Goal: Information Seeking & Learning: Check status

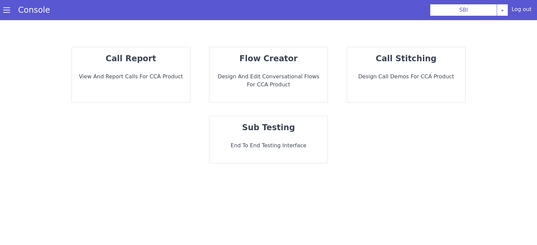
click at [150, 85] on div "call report View and report calls for CCA Product" at bounding box center [131, 74] width 118 height 55
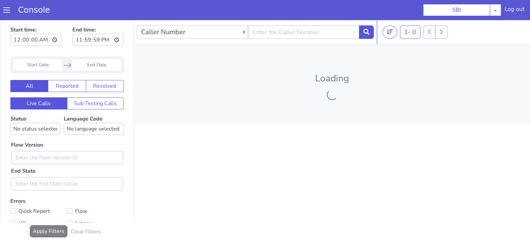
click at [42, 66] on input "Start Date" at bounding box center [37, 64] width 49 height 11
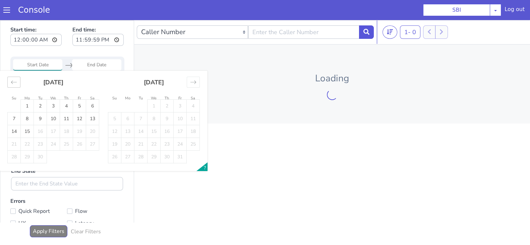
click at [9, 85] on div "Move backward to switch to the previous month." at bounding box center [13, 82] width 13 height 11
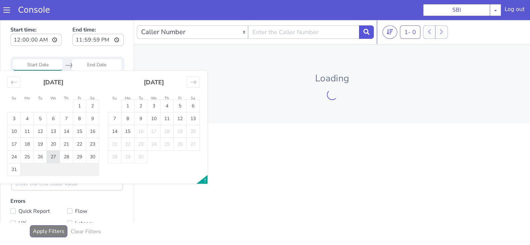
click at [54, 155] on td "27" at bounding box center [53, 157] width 13 height 13
type input "27 Aug 2025"
click at [97, 64] on input "End Date" at bounding box center [96, 64] width 49 height 11
click at [57, 157] on td "27" at bounding box center [53, 157] width 13 height 13
type input "27 Aug 2025"
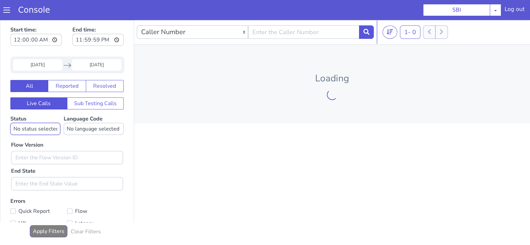
click at [36, 130] on select "No status selected HANGUP USER_HANGUP TRANSFER UNKNOWN" at bounding box center [35, 129] width 50 height 12
select select "TRANSFER"
click at [10, 123] on select "No status selected HANGUP USER_HANGUP TRANSFER UNKNOWN" at bounding box center [35, 129] width 50 height 12
click at [88, 128] on select "No language selected Hindi English Tamil Telugu Kanada Marathi Malayalam Gujara…" at bounding box center [94, 129] width 60 height 12
select select "en"
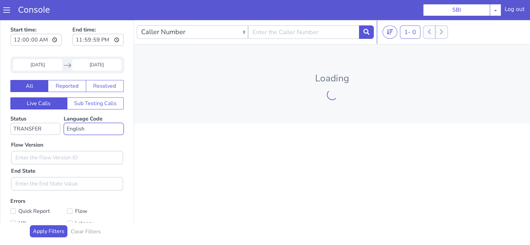
click at [64, 123] on select "No language selected Hindi English Tamil Telugu Kanada Marathi Malayalam Gujara…" at bounding box center [94, 129] width 60 height 12
click at [31, 159] on input "text" at bounding box center [67, 157] width 112 height 13
type input "0.1.4"
click at [365, 31] on icon at bounding box center [366, 32] width 6 height 6
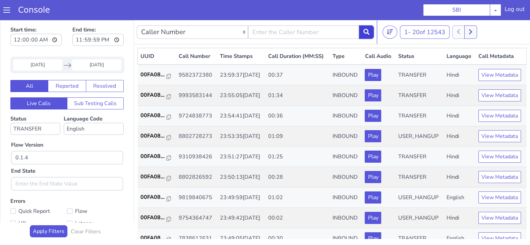
click at [364, 33] on icon at bounding box center [366, 32] width 6 height 6
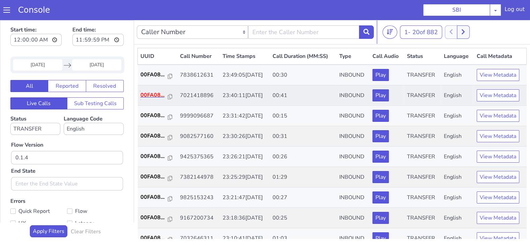
click at [148, 93] on p "00FA08..." at bounding box center [154, 95] width 27 height 8
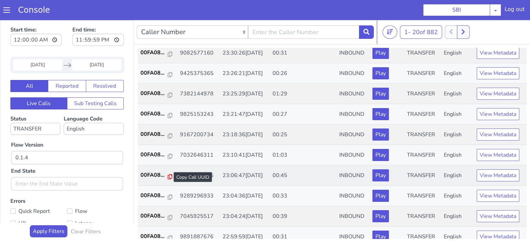
scroll to position [126, 0]
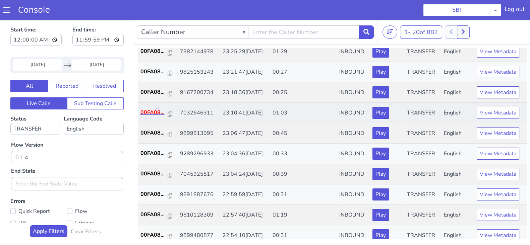
click at [155, 111] on p "00FA08..." at bounding box center [154, 113] width 27 height 8
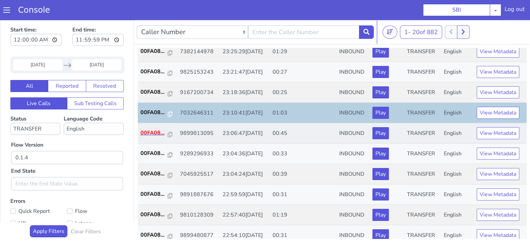
click at [146, 130] on p "00FA08..." at bounding box center [154, 133] width 27 height 8
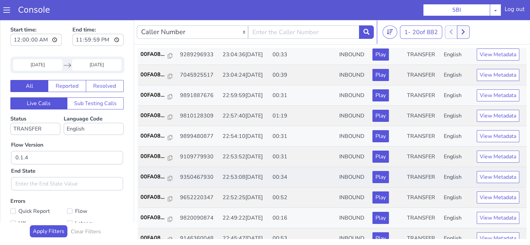
scroll to position [233, 0]
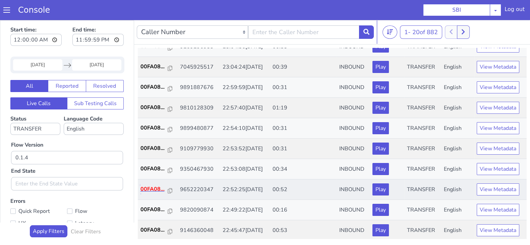
click at [149, 186] on p "00FA08..." at bounding box center [154, 189] width 27 height 8
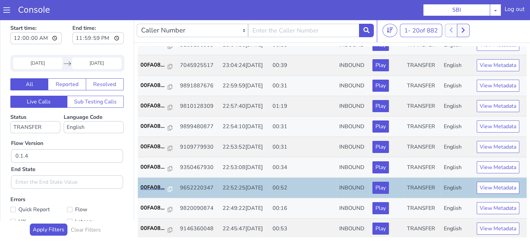
scroll to position [2, 0]
click at [149, 225] on p "00FA08..." at bounding box center [154, 229] width 27 height 8
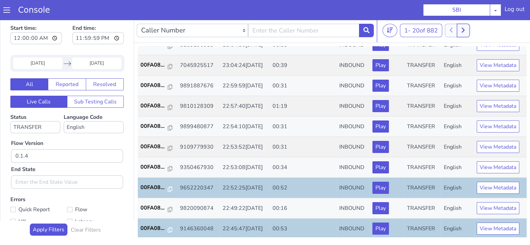
click at [462, 32] on button at bounding box center [463, 30] width 12 height 13
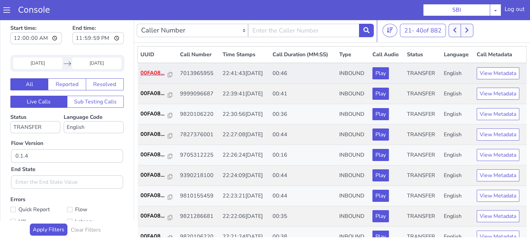
click at [152, 75] on p "00FA08..." at bounding box center [154, 73] width 27 height 8
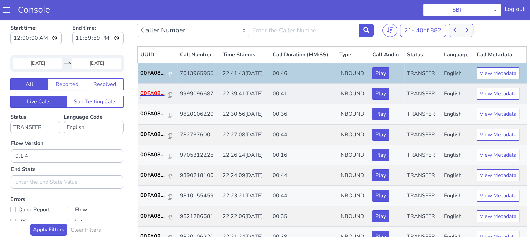
click at [151, 93] on p "00FA08..." at bounding box center [154, 94] width 27 height 8
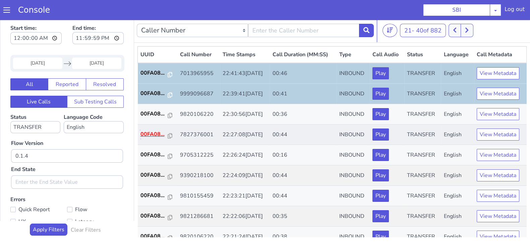
click at [157, 134] on p "00FA08..." at bounding box center [154, 134] width 27 height 8
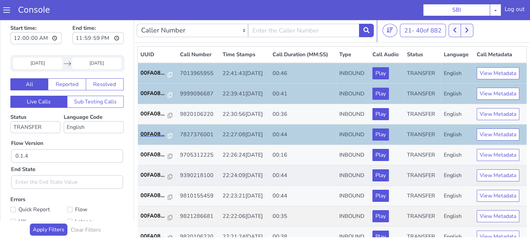
scroll to position [42, 0]
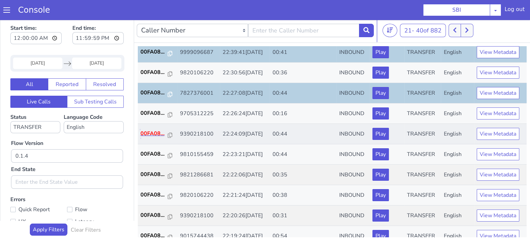
click at [152, 130] on p "00FA08..." at bounding box center [154, 134] width 27 height 8
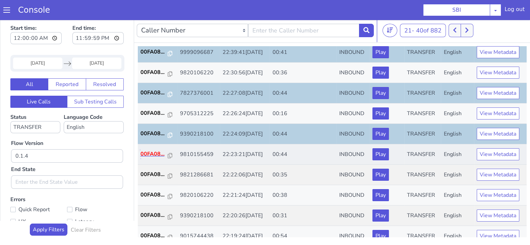
click at [155, 154] on p "00FA08..." at bounding box center [154, 154] width 27 height 8
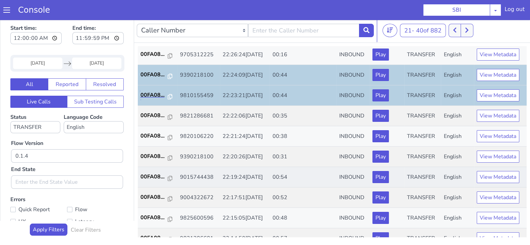
scroll to position [167, 0]
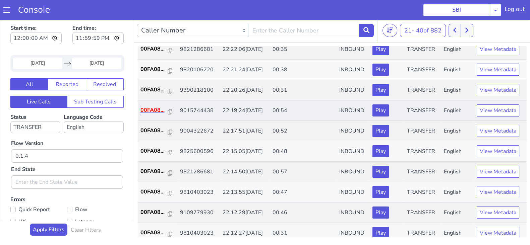
click at [151, 106] on p "00FA08..." at bounding box center [154, 110] width 27 height 8
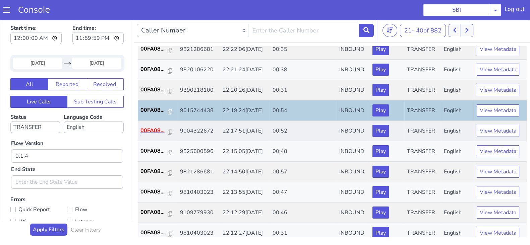
click at [144, 129] on p "00FA08..." at bounding box center [154, 131] width 27 height 8
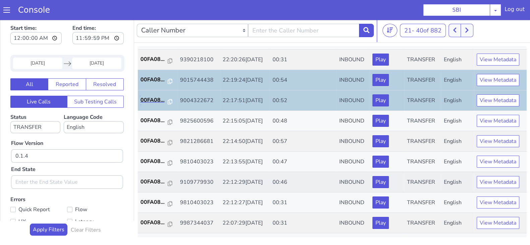
scroll to position [210, 0]
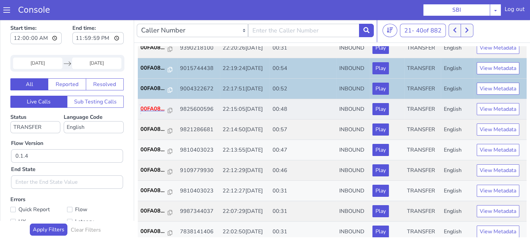
click at [148, 108] on p "00FA08..." at bounding box center [154, 109] width 27 height 8
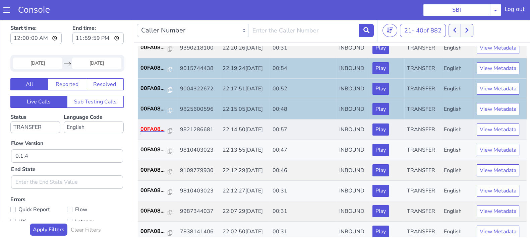
click at [158, 127] on p "00FA08..." at bounding box center [154, 129] width 27 height 8
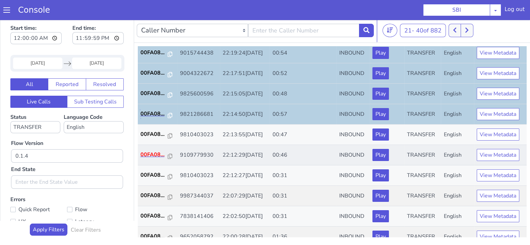
scroll to position [233, 0]
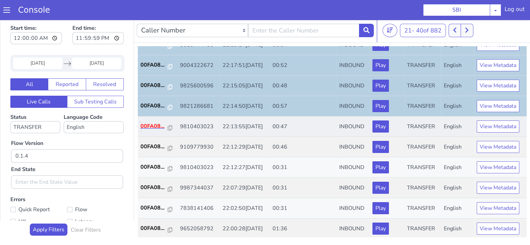
click at [144, 128] on p "00FA08..." at bounding box center [154, 126] width 27 height 8
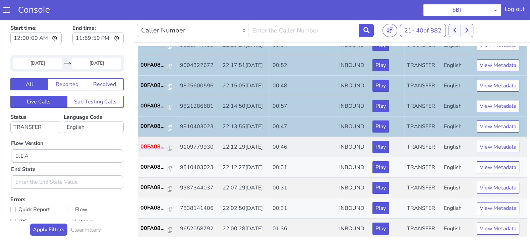
click at [148, 143] on p "00FA08..." at bounding box center [154, 147] width 27 height 8
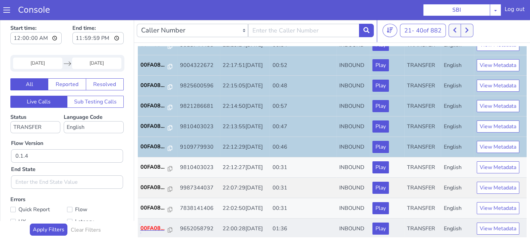
click at [154, 226] on p "00FA08..." at bounding box center [154, 229] width 27 height 8
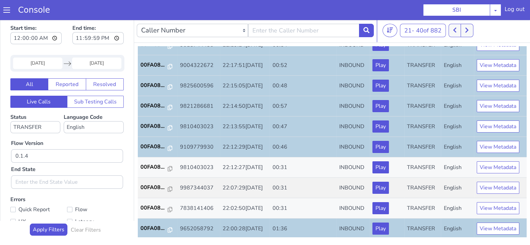
drag, startPoint x: 468, startPoint y: 22, endPoint x: 470, endPoint y: 28, distance: 6.0
click at [468, 22] on nav "Caller Number Call UUID Custom Parameter 21 - 40 of 882 20 50 100" at bounding box center [332, 30] width 396 height 24
click at [469, 29] on icon at bounding box center [467, 30] width 4 height 6
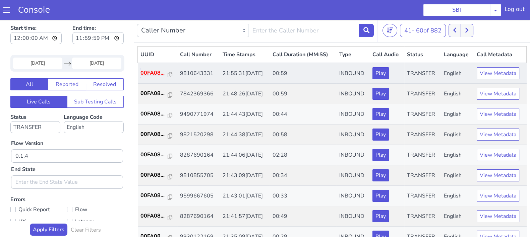
click at [154, 71] on p "00FA08..." at bounding box center [154, 73] width 27 height 8
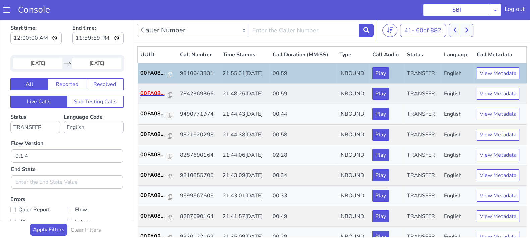
click at [143, 97] on p "00FA08..." at bounding box center [154, 94] width 27 height 8
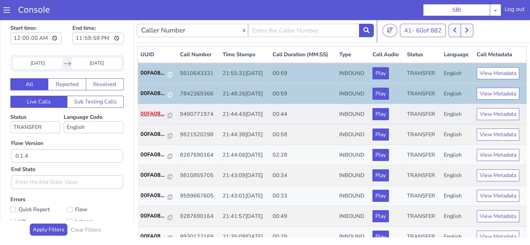
click at [159, 113] on p "00FA08..." at bounding box center [154, 114] width 27 height 8
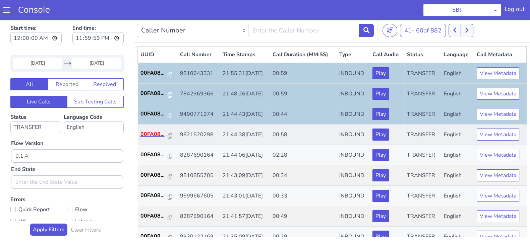
click at [145, 131] on p "00FA08..." at bounding box center [154, 134] width 27 height 8
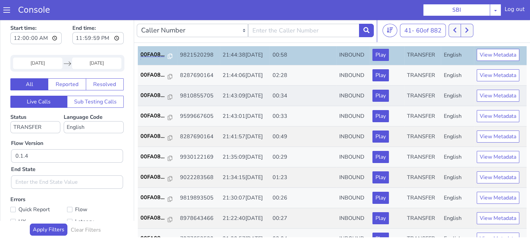
scroll to position [83, 0]
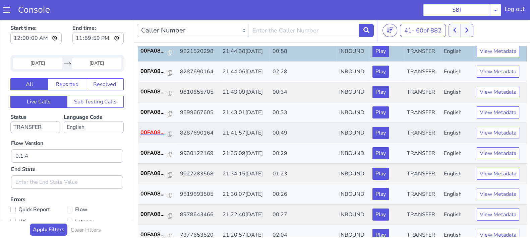
click at [147, 130] on p "00FA08..." at bounding box center [154, 133] width 27 height 8
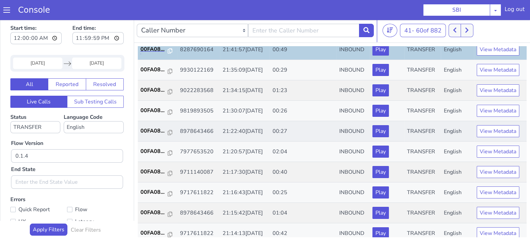
scroll to position [167, 0]
click at [153, 172] on p "00FA08..." at bounding box center [154, 172] width 27 height 8
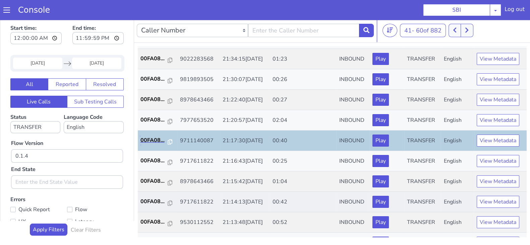
scroll to position [210, 0]
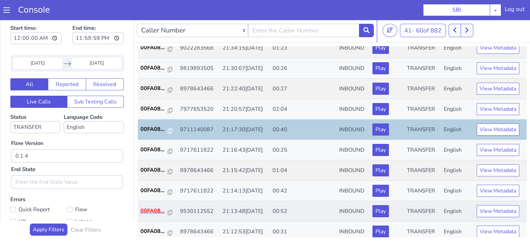
click at [150, 211] on p "00FA08..." at bounding box center [154, 211] width 27 height 8
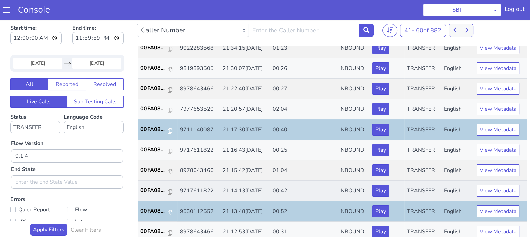
click at [150, 195] on td "00FA08..." at bounding box center [158, 191] width 40 height 20
click at [153, 189] on p "00FA08..." at bounding box center [154, 191] width 27 height 8
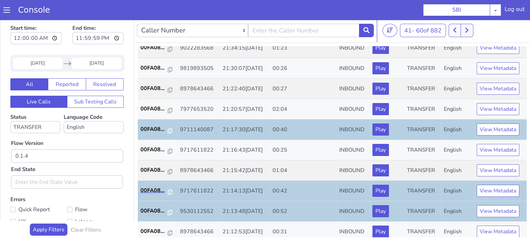
scroll to position [233, 0]
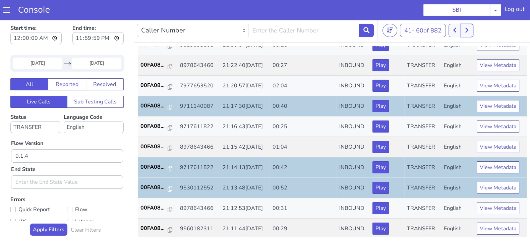
click at [468, 30] on icon at bounding box center [467, 30] width 4 height 6
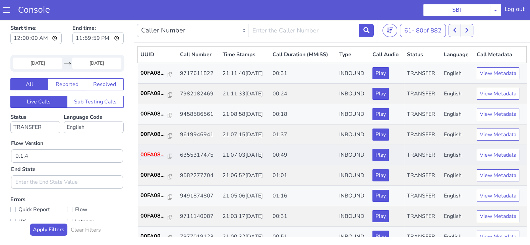
click at [148, 153] on p "00FA08..." at bounding box center [154, 155] width 27 height 8
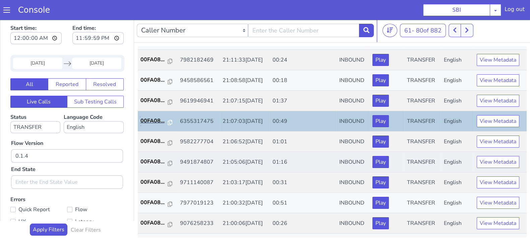
scroll to position [42, 0]
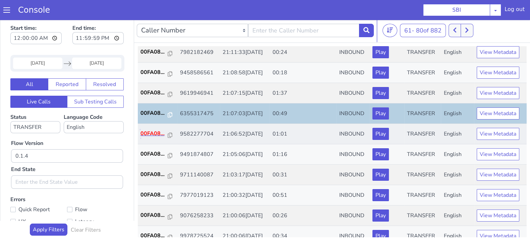
click at [152, 135] on p "00FA08..." at bounding box center [154, 134] width 27 height 8
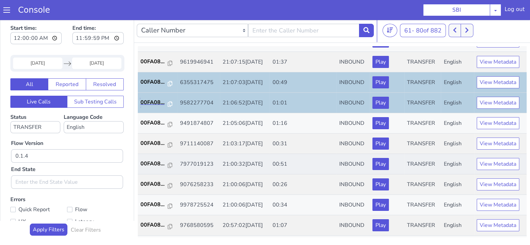
scroll to position [83, 0]
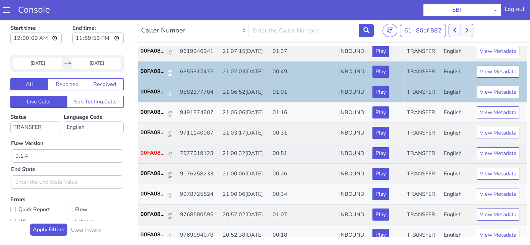
click at [153, 152] on p "00FA08..." at bounding box center [154, 153] width 27 height 8
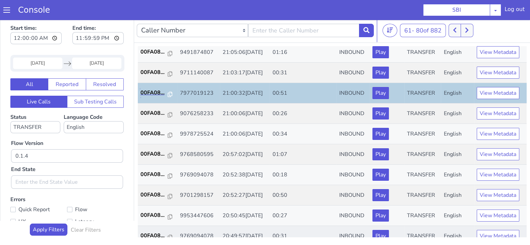
scroll to position [167, 0]
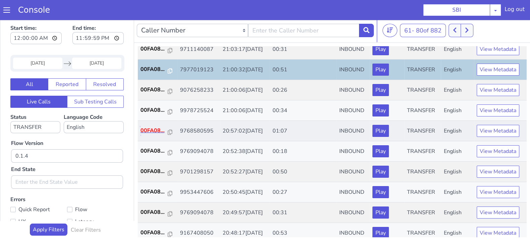
click at [151, 131] on p "00FA08..." at bounding box center [154, 131] width 27 height 8
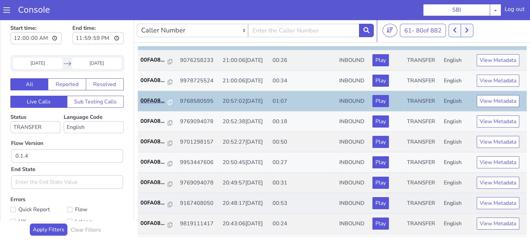
scroll to position [210, 0]
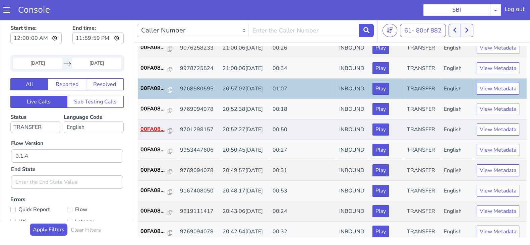
click at [154, 128] on p "00FA08..." at bounding box center [154, 129] width 27 height 8
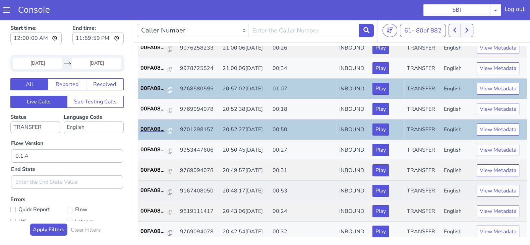
scroll to position [233, 0]
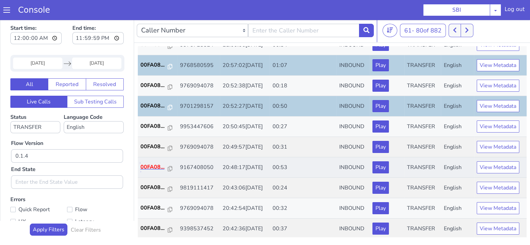
click at [156, 165] on p "00FA08..." at bounding box center [154, 167] width 27 height 8
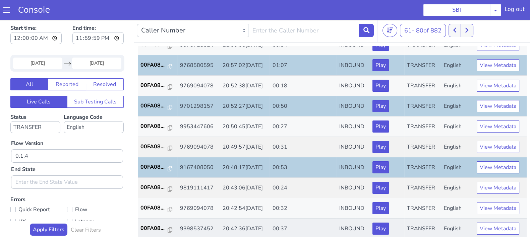
click at [149, 221] on td "00FA08..." at bounding box center [158, 229] width 40 height 20
click at [149, 226] on p "00FA08..." at bounding box center [154, 229] width 27 height 8
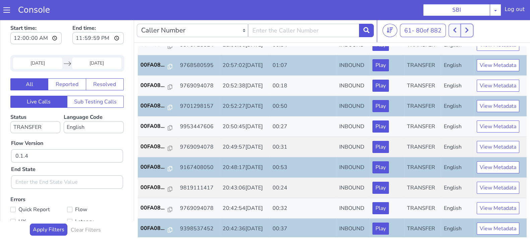
click at [471, 32] on button at bounding box center [467, 30] width 12 height 13
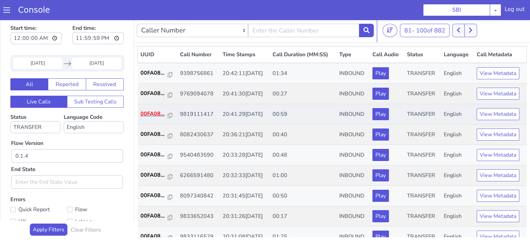
click at [149, 114] on p "00FA08..." at bounding box center [154, 114] width 27 height 8
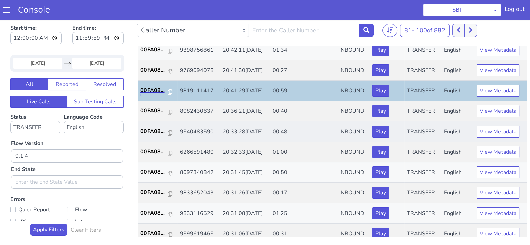
scroll to position [42, 0]
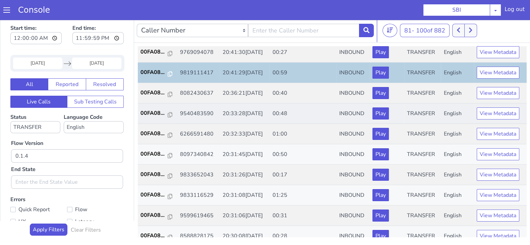
click at [154, 108] on td "00FA08..." at bounding box center [158, 114] width 40 height 20
click at [152, 111] on p "00FA08..." at bounding box center [154, 113] width 27 height 8
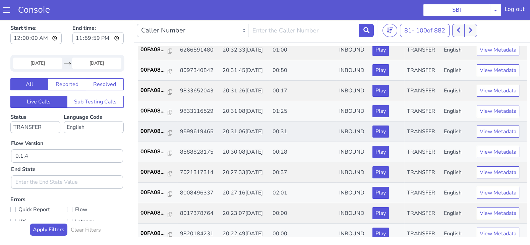
scroll to position [83, 0]
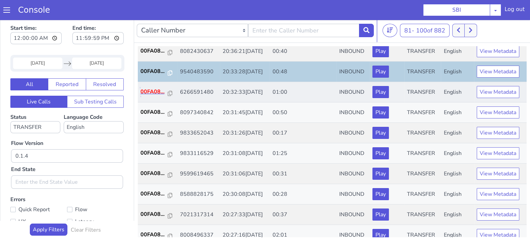
click at [153, 91] on p "00FA08..." at bounding box center [154, 92] width 27 height 8
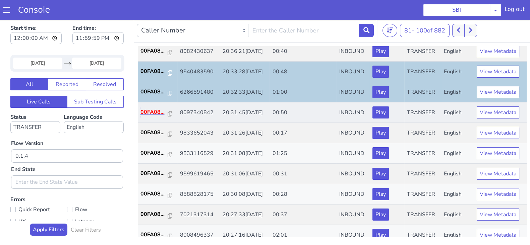
click at [149, 111] on p "00FA08..." at bounding box center [154, 112] width 27 height 8
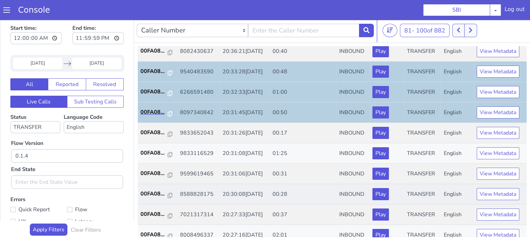
scroll to position [126, 0]
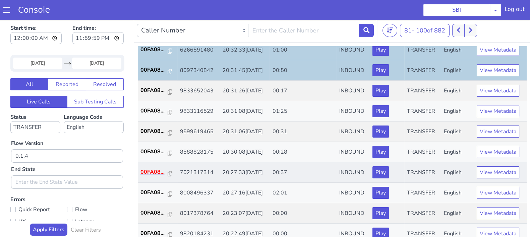
drag, startPoint x: 154, startPoint y: 176, endPoint x: 152, endPoint y: 173, distance: 3.6
click at [154, 175] on td "00FA08..." at bounding box center [158, 173] width 40 height 20
click at [152, 170] on p "00FA08..." at bounding box center [154, 172] width 27 height 8
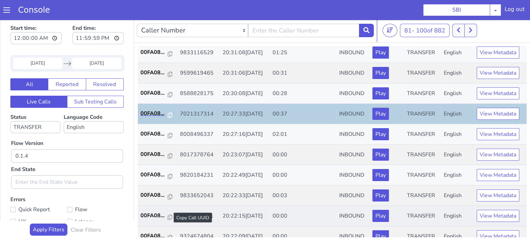
scroll to position [149, 0]
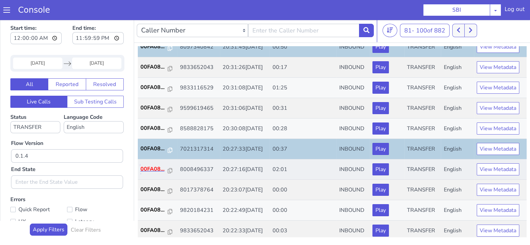
click at [155, 165] on p "00FA08..." at bounding box center [154, 169] width 27 height 8
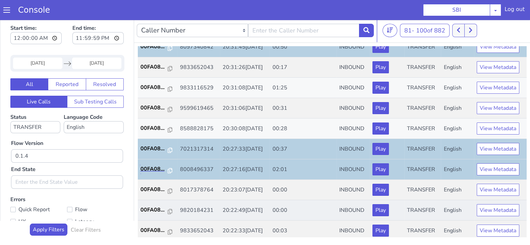
scroll to position [233, 0]
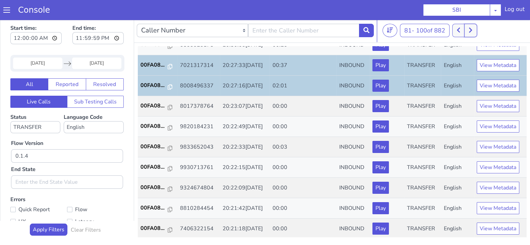
click at [470, 31] on icon at bounding box center [471, 30] width 4 height 6
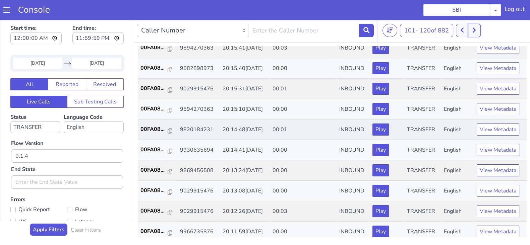
scroll to position [233, 0]
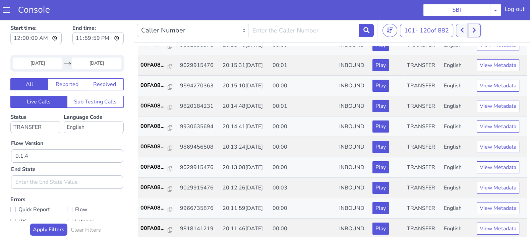
click at [475, 29] on icon at bounding box center [474, 30] width 3 height 5
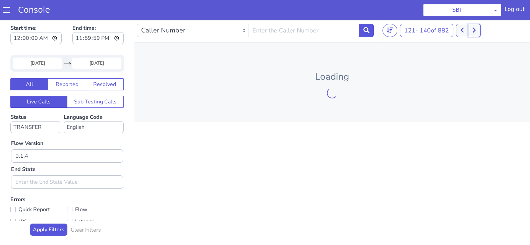
click at [475, 29] on icon at bounding box center [474, 30] width 3 height 5
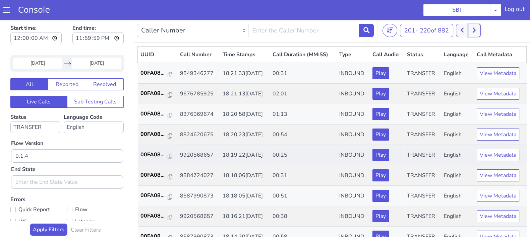
scroll to position [42, 0]
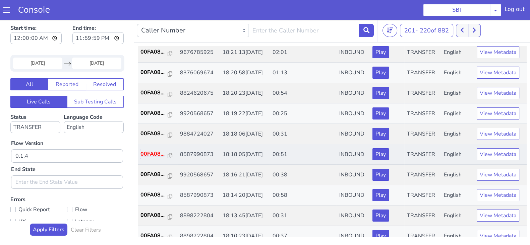
click at [162, 154] on p "00FA08..." at bounding box center [154, 154] width 27 height 8
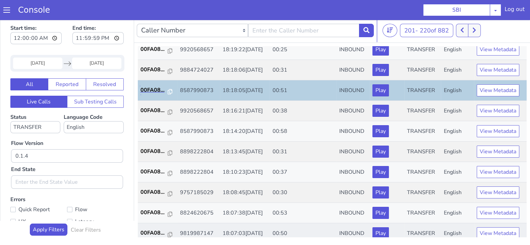
scroll to position [167, 0]
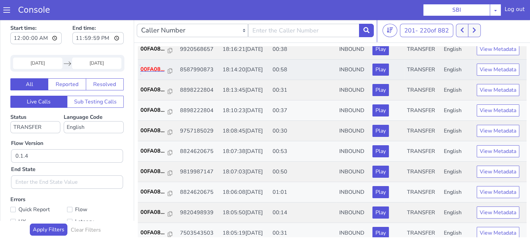
click at [149, 71] on p "00FA08..." at bounding box center [154, 69] width 27 height 8
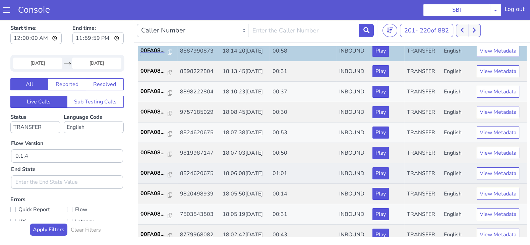
scroll to position [210, 0]
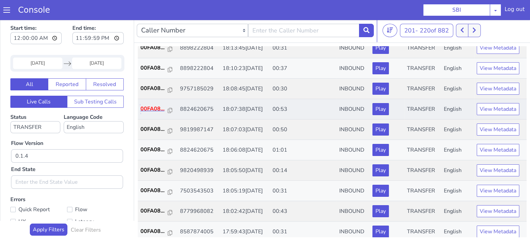
click at [150, 109] on p "00FA08..." at bounding box center [154, 109] width 27 height 8
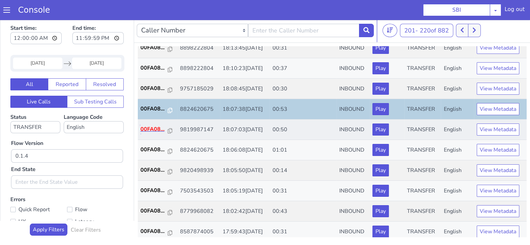
click at [149, 128] on p "00FA08..." at bounding box center [154, 129] width 27 height 8
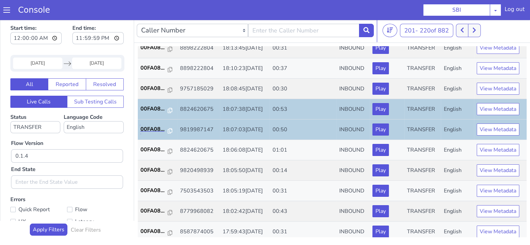
scroll to position [233, 0]
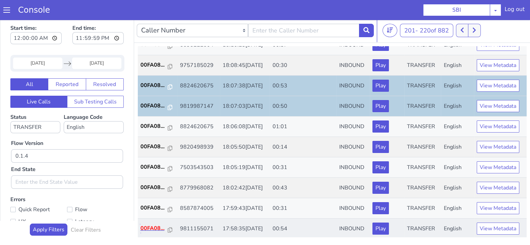
click at [148, 227] on p "00FA08..." at bounding box center [154, 229] width 27 height 8
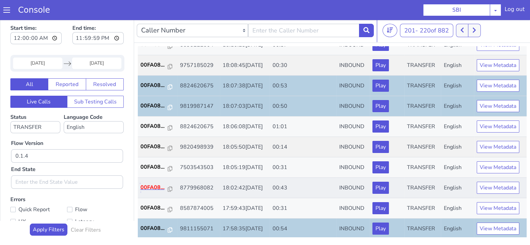
click at [154, 186] on p "00FA08..." at bounding box center [154, 188] width 27 height 8
